Goal: Transaction & Acquisition: Download file/media

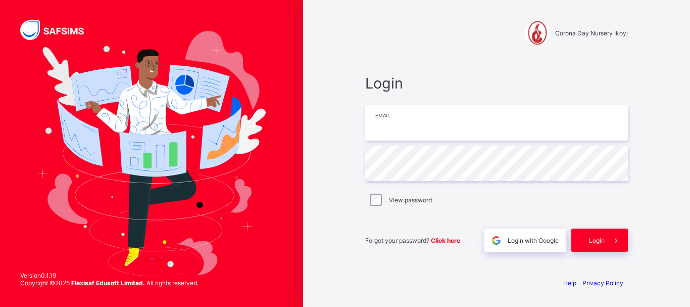
click at [419, 131] on input "email" at bounding box center [496, 122] width 263 height 35
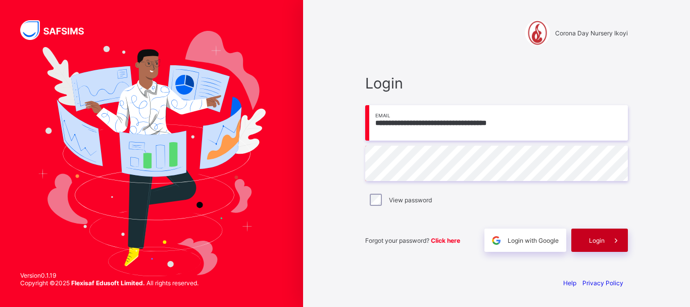
type input "**********"
click at [603, 243] on span "Login" at bounding box center [597, 240] width 16 height 8
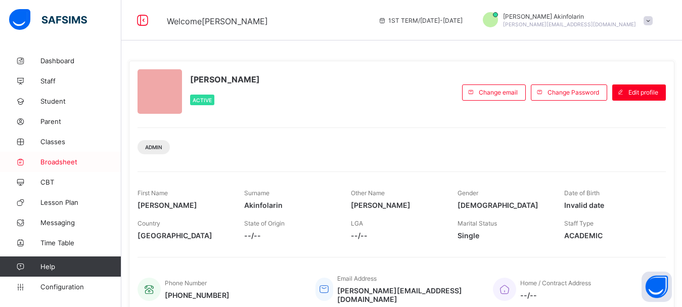
click at [61, 162] on span "Broadsheet" at bounding box center [80, 162] width 81 height 8
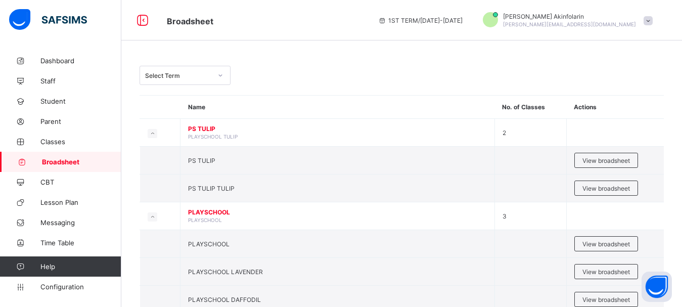
click at [204, 76] on div "Select Term" at bounding box center [178, 76] width 67 height 8
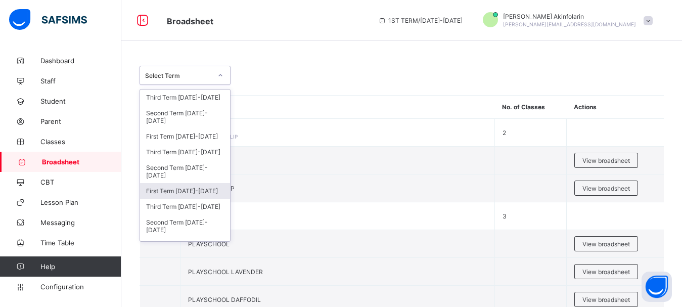
scroll to position [28, 0]
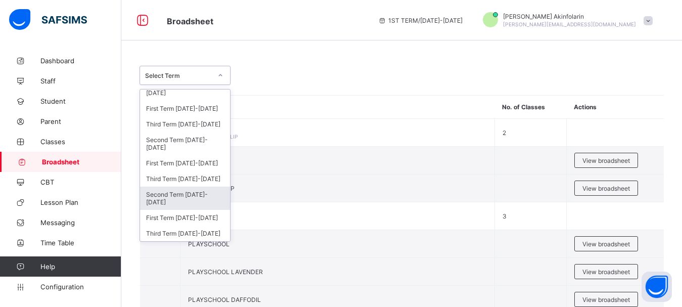
click at [179, 201] on div "Second Term 2023-2024" at bounding box center [185, 197] width 90 height 23
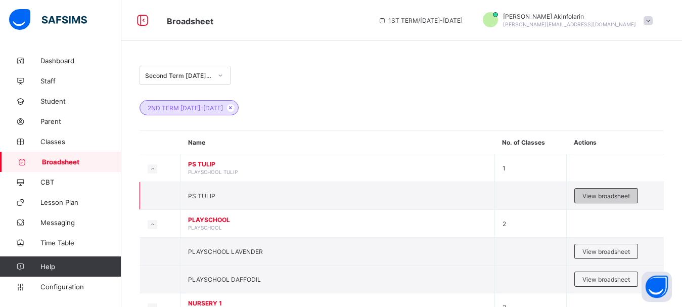
click at [598, 193] on span "View broadsheet" at bounding box center [606, 196] width 48 height 8
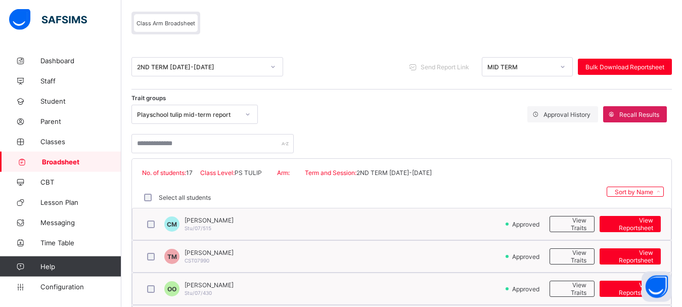
scroll to position [103, 0]
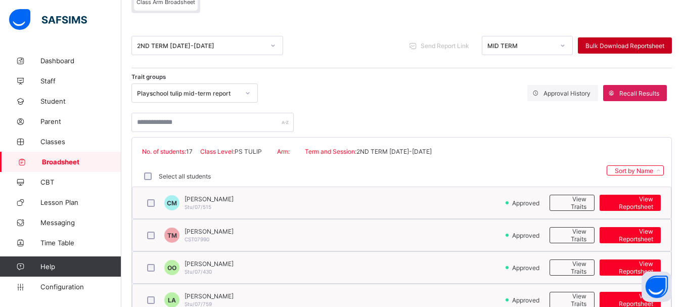
click at [627, 46] on span "Bulk Download Reportsheet" at bounding box center [624, 46] width 79 height 8
click at [171, 90] on div "Playschool tulip mid-term report" at bounding box center [188, 93] width 102 height 8
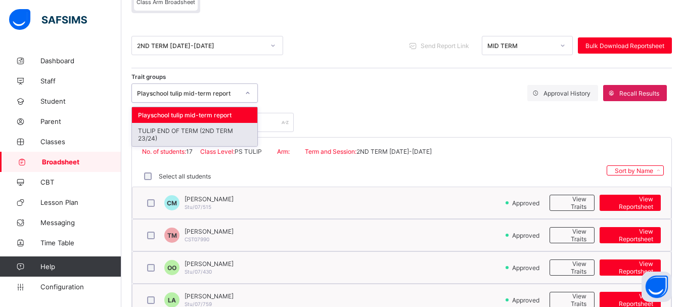
click at [180, 135] on div "TULIP END OF TERM (2ND TERM 23/24)" at bounding box center [194, 134] width 125 height 23
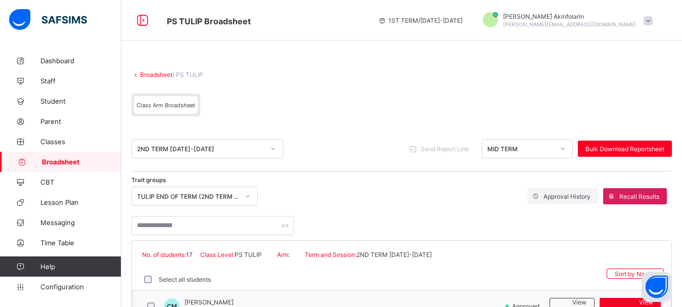
click at [519, 138] on div "2ND TERM 2023-2024 Send Report Link MID TERM Bulk Download Reportsheet" at bounding box center [401, 148] width 540 height 45
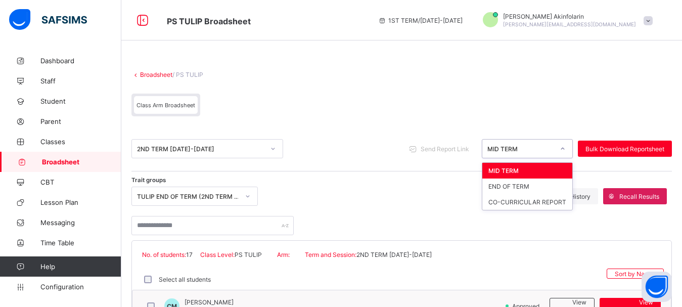
click at [519, 147] on div "MID TERM" at bounding box center [520, 149] width 67 height 8
click at [523, 186] on div "END OF TERM" at bounding box center [527, 186] width 90 height 16
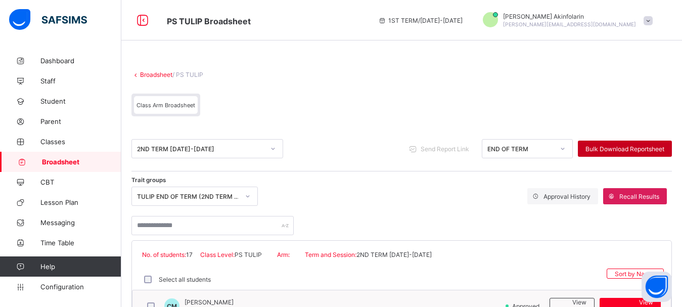
click at [602, 148] on span "Bulk Download Reportsheet" at bounding box center [624, 149] width 79 height 8
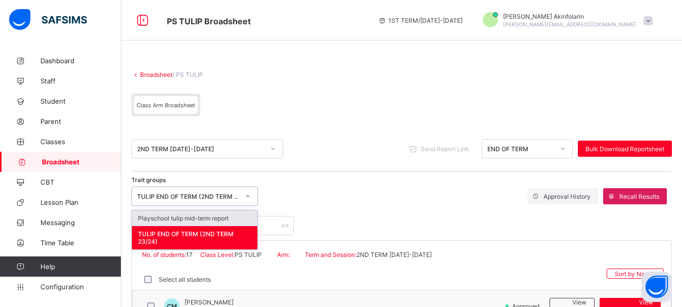
click at [188, 196] on div "TULIP END OF TERM (2ND TERM 23/24)" at bounding box center [188, 197] width 102 height 8
click at [188, 195] on div "TULIP END OF TERM (2ND TERM 23/24)" at bounding box center [188, 197] width 102 height 8
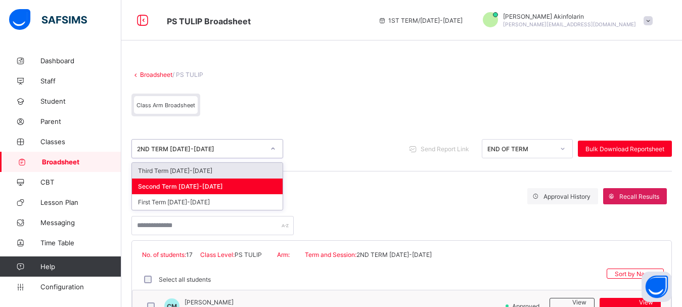
click at [205, 146] on div "2ND TERM 2023-2024" at bounding box center [200, 149] width 127 height 8
click at [200, 170] on div "Third Term 2023-2024" at bounding box center [207, 171] width 151 height 16
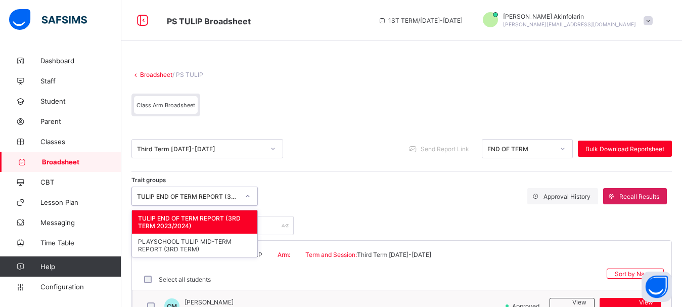
click at [201, 194] on div "TULIP END OF TERM REPORT (3RD TERM 2023/2024)" at bounding box center [188, 197] width 102 height 8
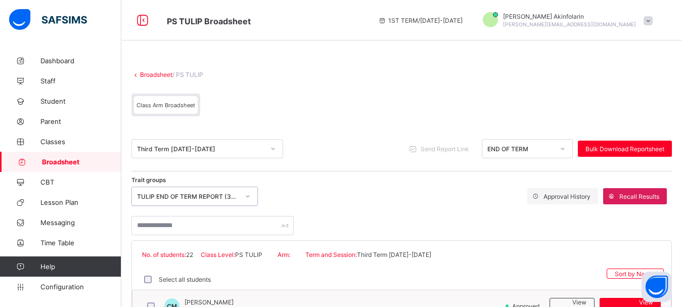
click at [201, 194] on div "TULIP END OF TERM REPORT (3RD TERM 2023/2024)" at bounding box center [188, 197] width 102 height 8
click at [599, 145] on span "Bulk Download Reportsheet" at bounding box center [624, 149] width 79 height 8
click at [516, 145] on div "END OF TERM" at bounding box center [520, 149] width 67 height 8
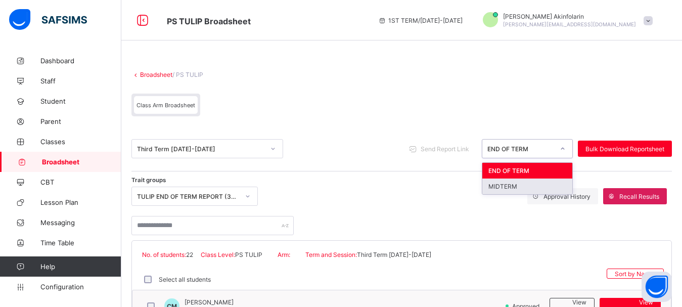
click at [515, 184] on div "MIDTERM" at bounding box center [527, 186] width 90 height 16
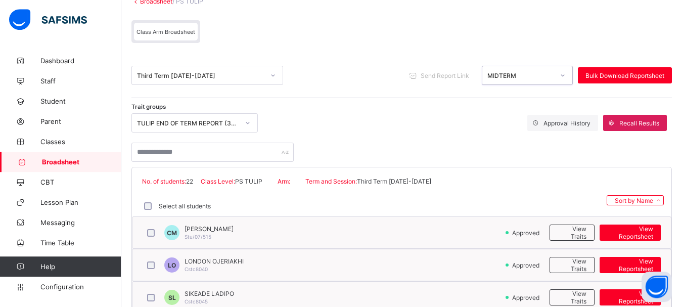
scroll to position [103, 0]
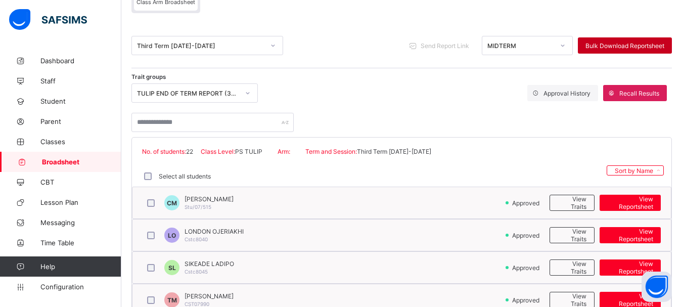
click at [598, 43] on span "Bulk Download Reportsheet" at bounding box center [624, 46] width 79 height 8
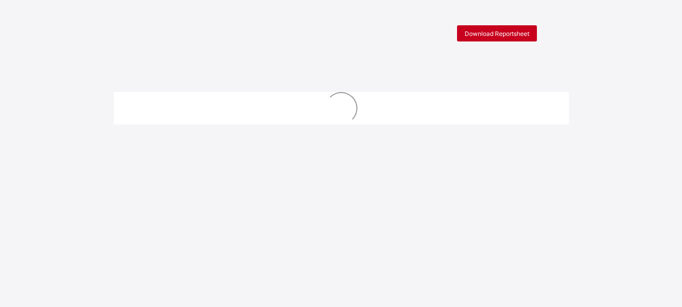
click at [499, 31] on span "Download Reportsheet" at bounding box center [496, 34] width 65 height 8
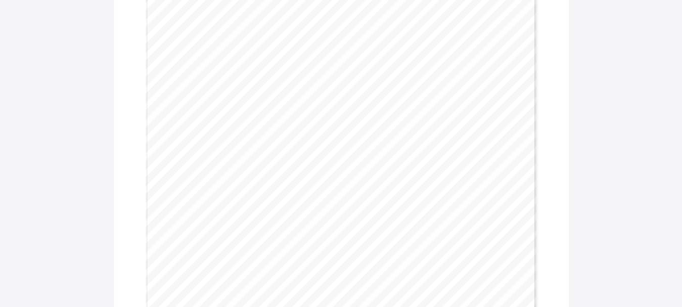
scroll to position [103, 0]
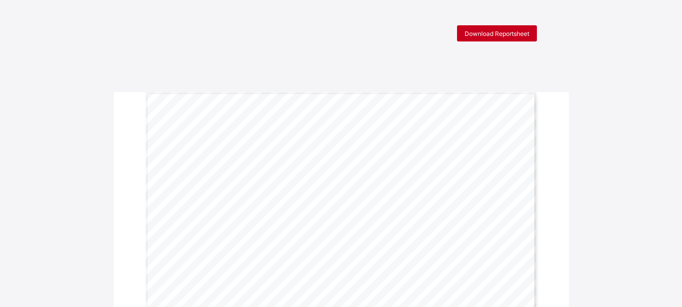
click at [504, 35] on span "Download Reportsheet" at bounding box center [496, 34] width 65 height 8
click at [482, 36] on span "Download Reportsheet" at bounding box center [496, 34] width 65 height 8
click at [485, 29] on div "Download Reportsheet" at bounding box center [497, 33] width 80 height 16
